Goal: Navigation & Orientation: Find specific page/section

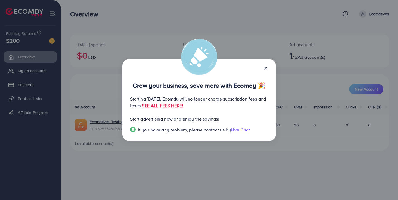
click at [210, 22] on div "Grow your business, save more with Ecomdy 🎉 Starting [DATE], Ecomdy will no lon…" at bounding box center [199, 100] width 398 height 200
click at [267, 70] on icon at bounding box center [265, 68] width 4 height 4
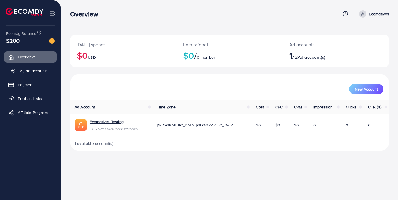
click at [21, 74] on link "My ad accounts" at bounding box center [30, 70] width 52 height 11
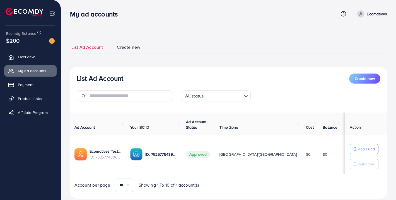
scroll to position [15, 0]
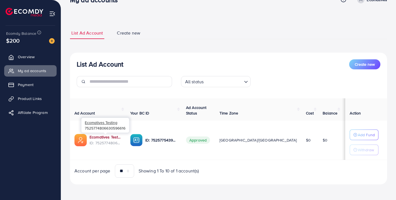
click at [100, 135] on link "Ecomatives Testing" at bounding box center [106, 137] width 32 height 6
click at [247, 32] on ul "List Ad Account Create new" at bounding box center [228, 33] width 317 height 12
click at [38, 109] on link "Affiliate Program" at bounding box center [30, 112] width 52 height 11
